Goal: Information Seeking & Learning: Find specific fact

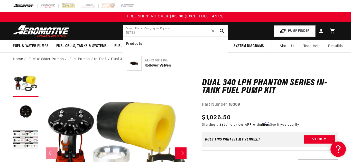
type input "15738"
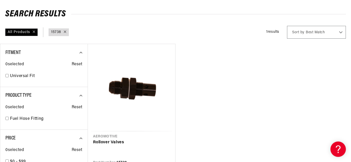
scroll to position [122, 0]
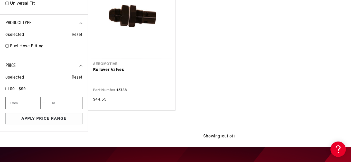
click at [138, 67] on link "Rollover Valves" at bounding box center [131, 70] width 77 height 7
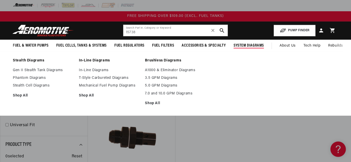
scroll to position [0, 0]
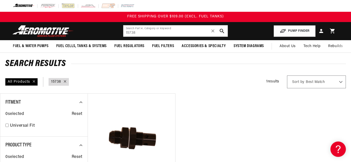
click at [280, 12] on div "Close dialog NOT SO FAST! No time to browse? No problem. Sign up and we'll keep…" at bounding box center [175, 81] width 351 height 162
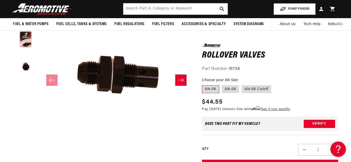
scroll to position [66, 0]
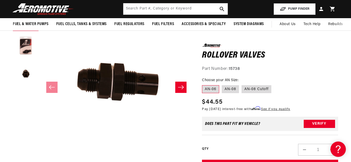
click at [186, 88] on button "Slide right" at bounding box center [180, 87] width 11 height 11
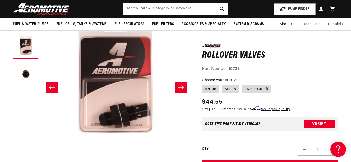
click at [183, 86] on icon "Slide right" at bounding box center [181, 87] width 6 height 5
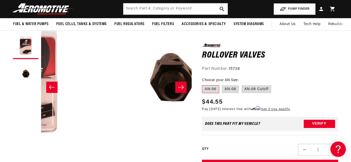
scroll to position [0, 301]
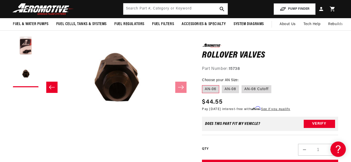
click at [51, 86] on icon "Slide left" at bounding box center [52, 87] width 6 height 5
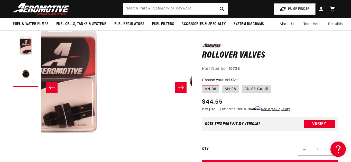
scroll to position [0, 150]
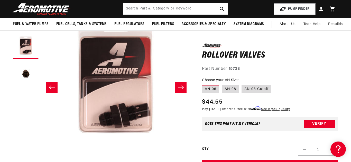
click at [51, 86] on icon "Slide left" at bounding box center [52, 87] width 6 height 5
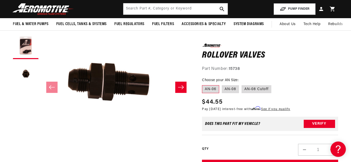
scroll to position [0, 0]
